Goal: Information Seeking & Learning: Check status

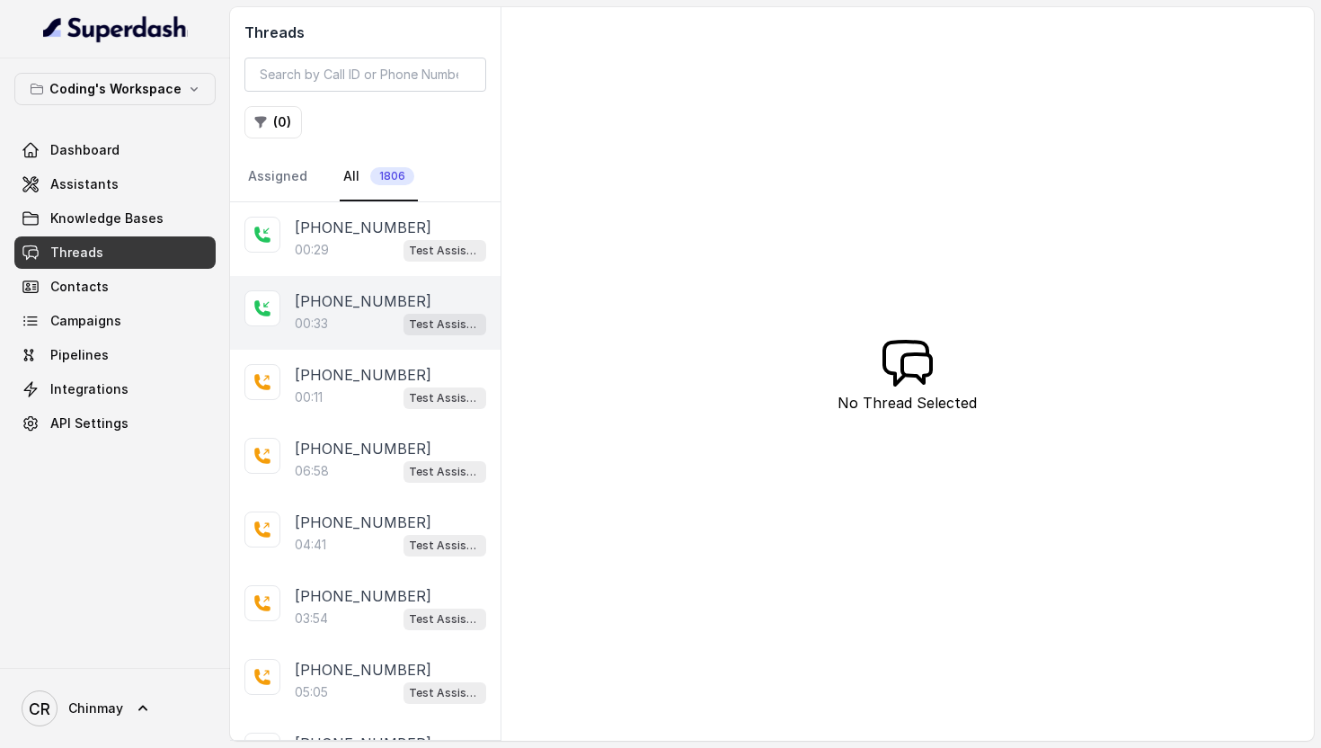
click at [328, 315] on p "00:33" at bounding box center [311, 324] width 33 height 18
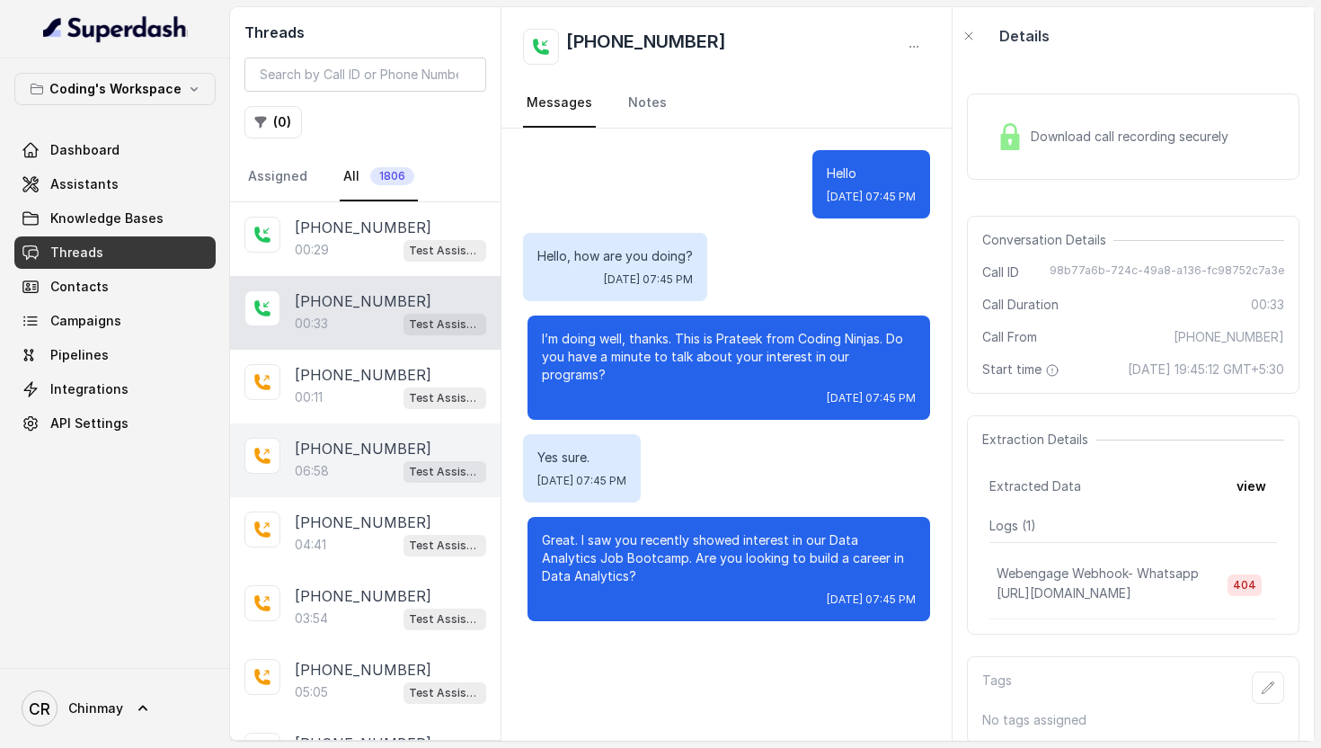
click at [351, 464] on div "06:58 Test Assistant- 2" at bounding box center [390, 470] width 191 height 23
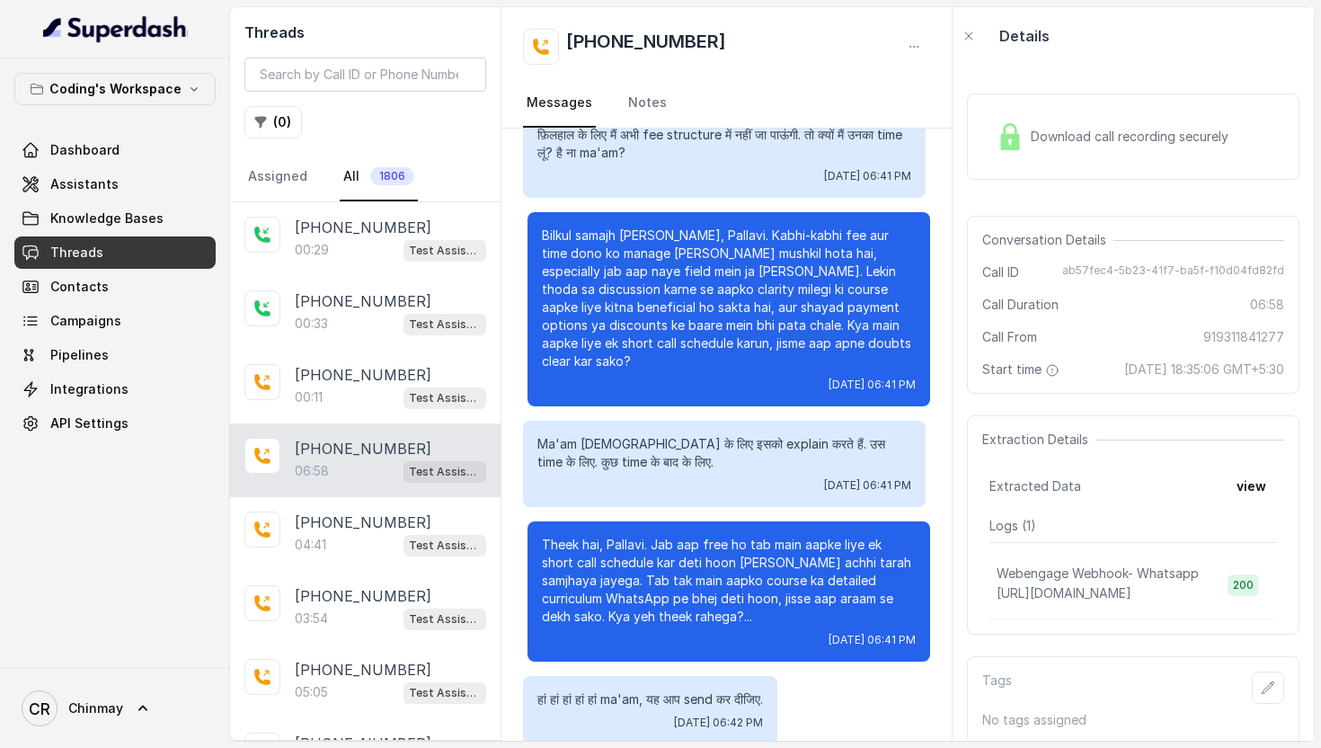
scroll to position [36, 0]
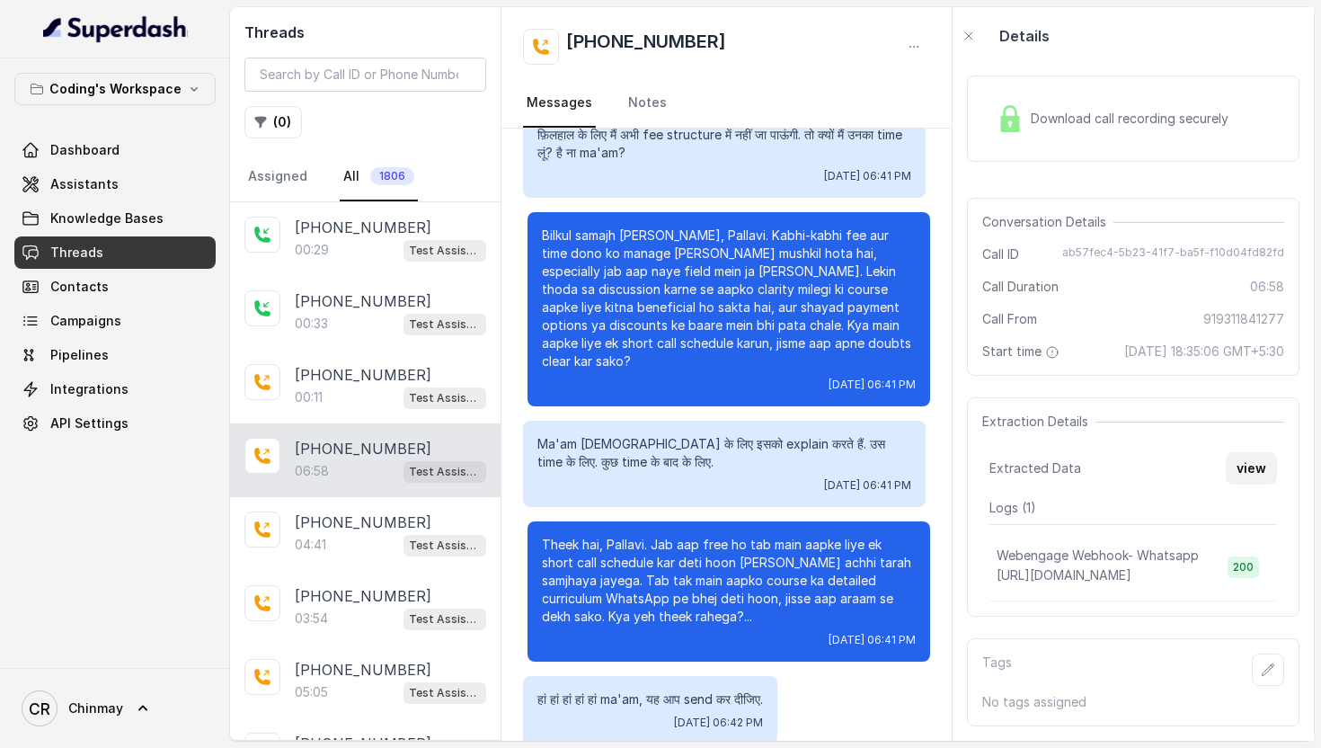
click at [1244, 473] on button "view" at bounding box center [1251, 468] width 51 height 32
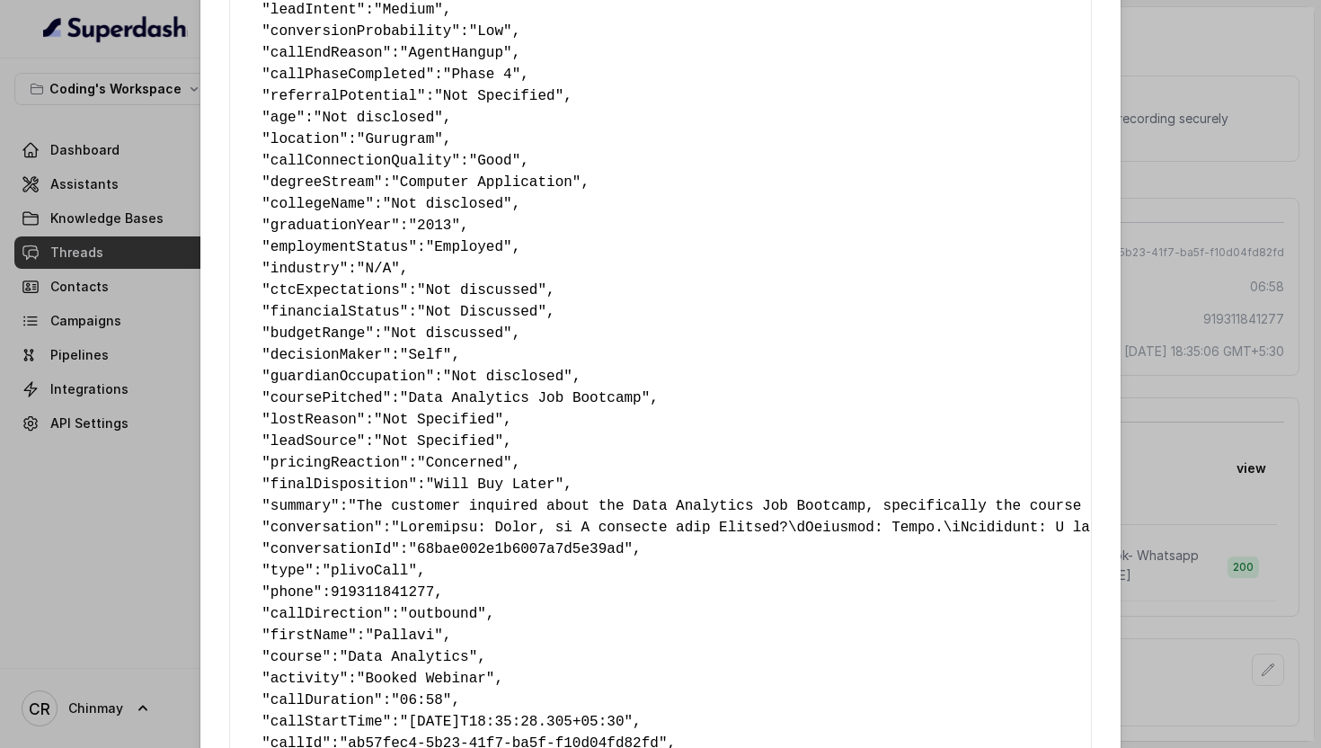
scroll to position [698, 0]
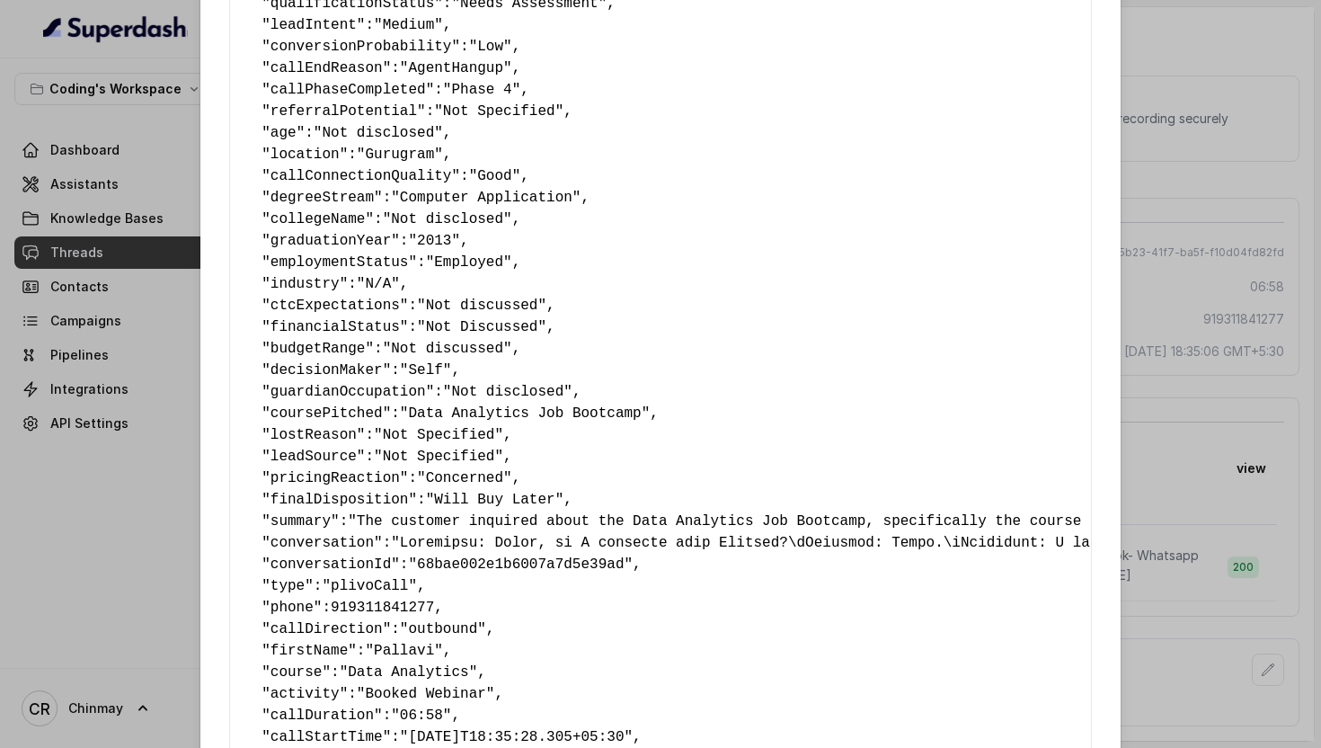
click at [307, 496] on span "finalDisposition" at bounding box center [340, 500] width 138 height 16
click at [573, 451] on pre "{ " callbackScheduledStatus ": "No" , " callbackTime ": "Not Specified." , " na…" at bounding box center [660, 155] width 832 height 1532
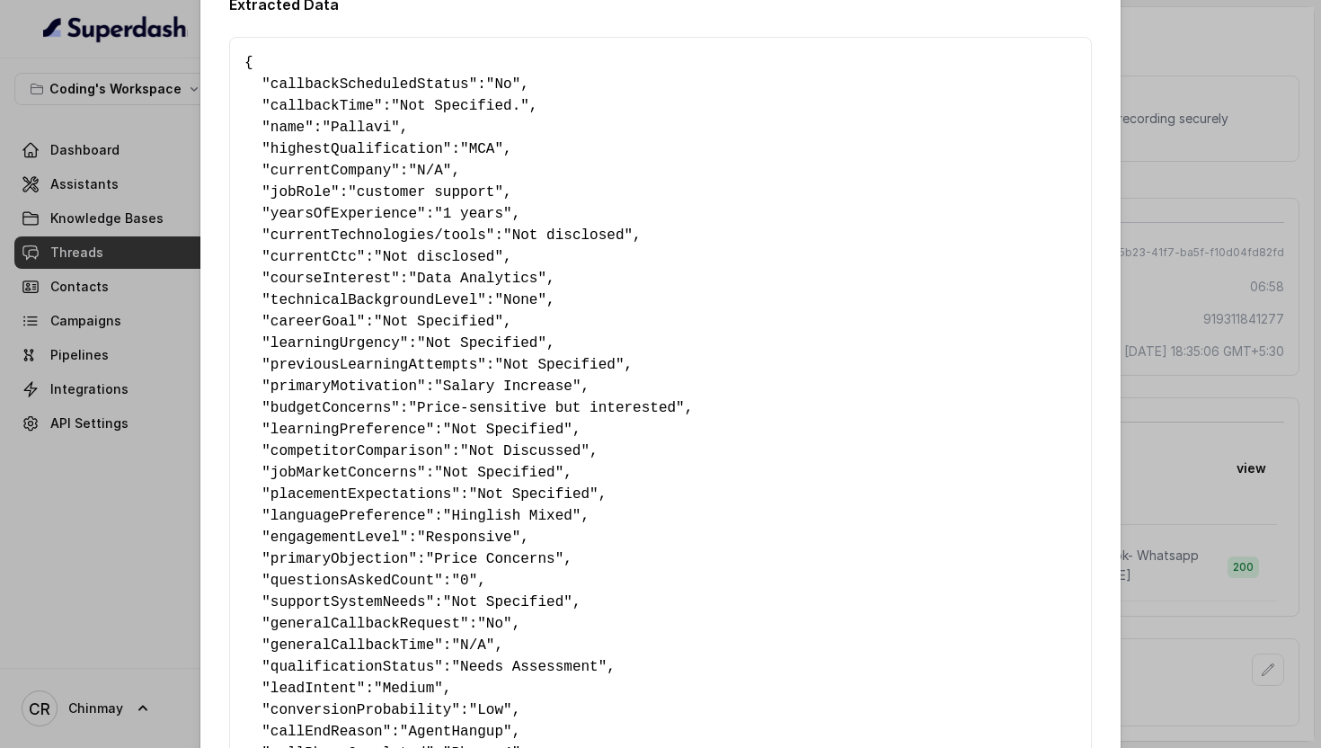
scroll to position [0, 0]
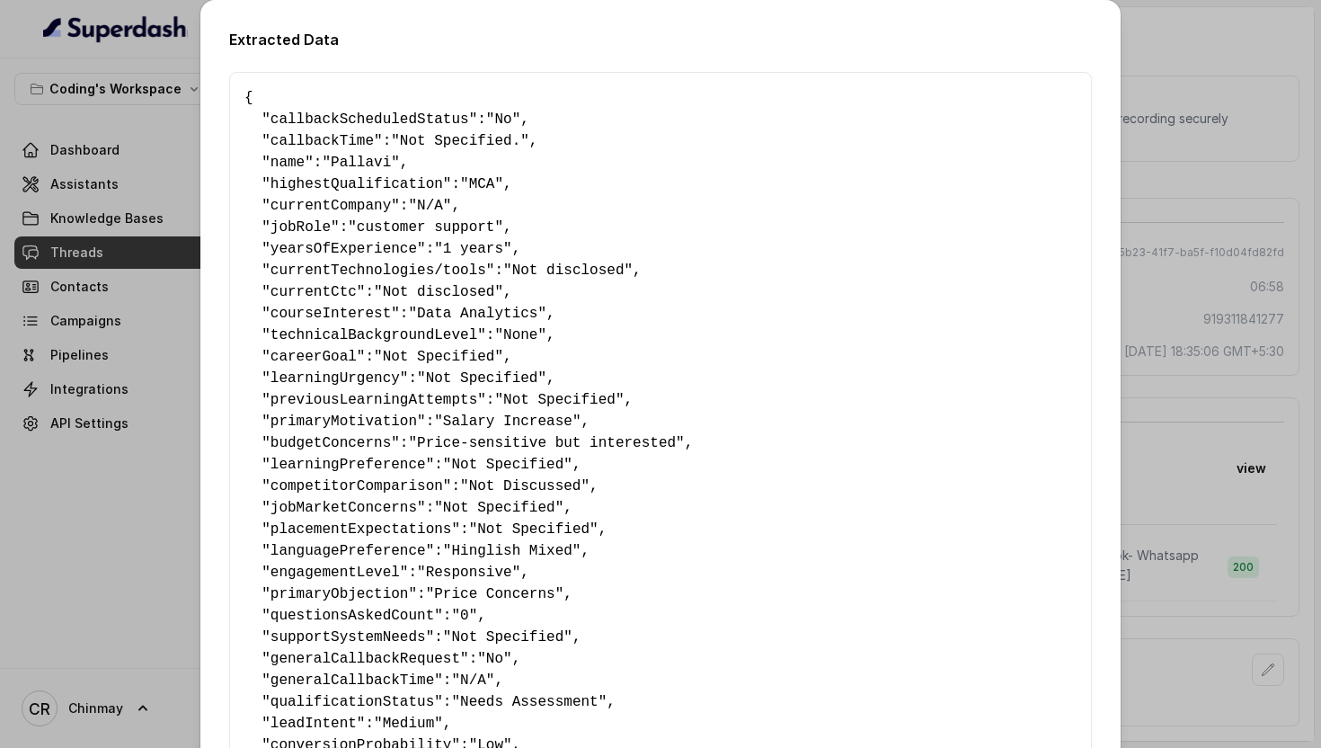
click at [1222, 164] on div "Extracted Data { " callbackScheduledStatus ": "No" , " callbackTime ": "Not Spe…" at bounding box center [660, 374] width 1321 height 748
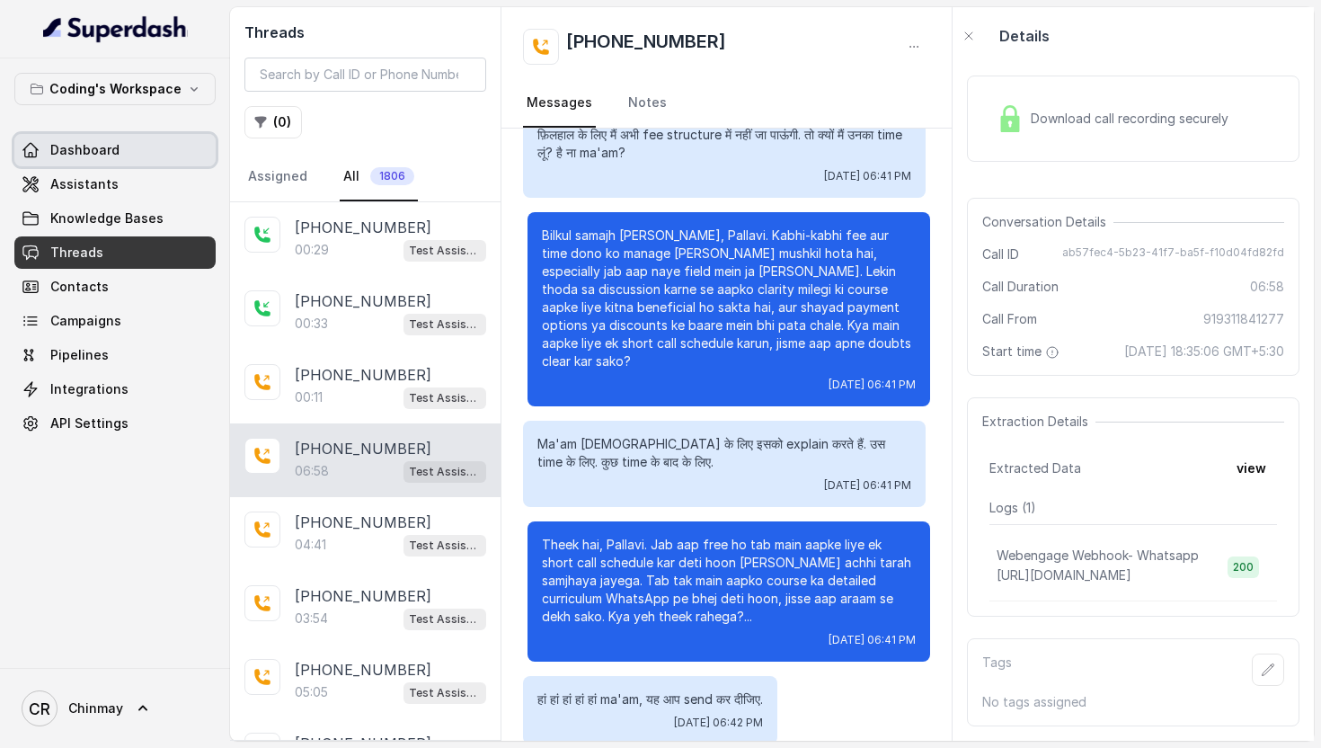
click at [74, 162] on link "Dashboard" at bounding box center [114, 150] width 201 height 32
